Goal: Navigation & Orientation: Find specific page/section

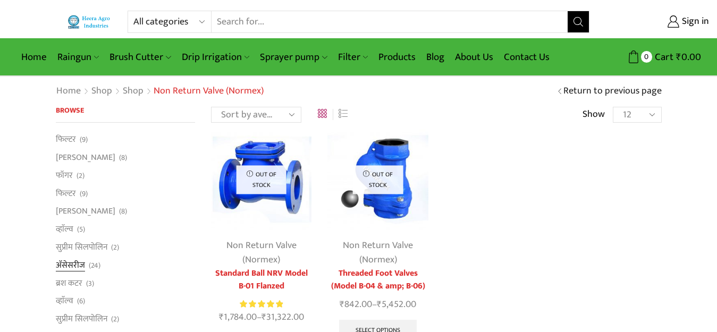
click at [77, 270] on link "अ‍ॅसेसरीज" at bounding box center [70, 265] width 29 height 18
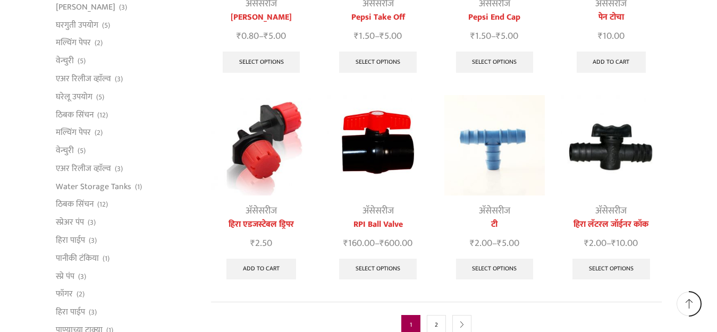
scroll to position [478, 0]
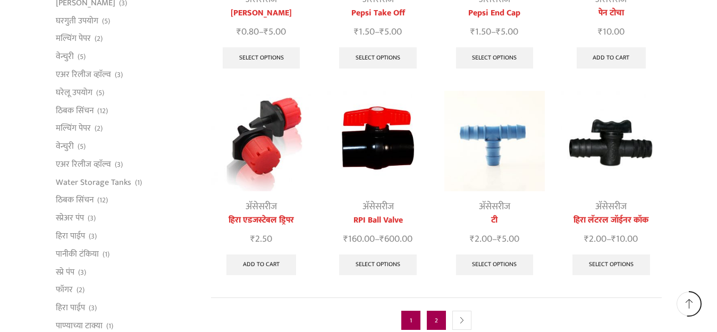
click at [433, 311] on link "2" at bounding box center [436, 320] width 19 height 19
